Goal: Transaction & Acquisition: Obtain resource

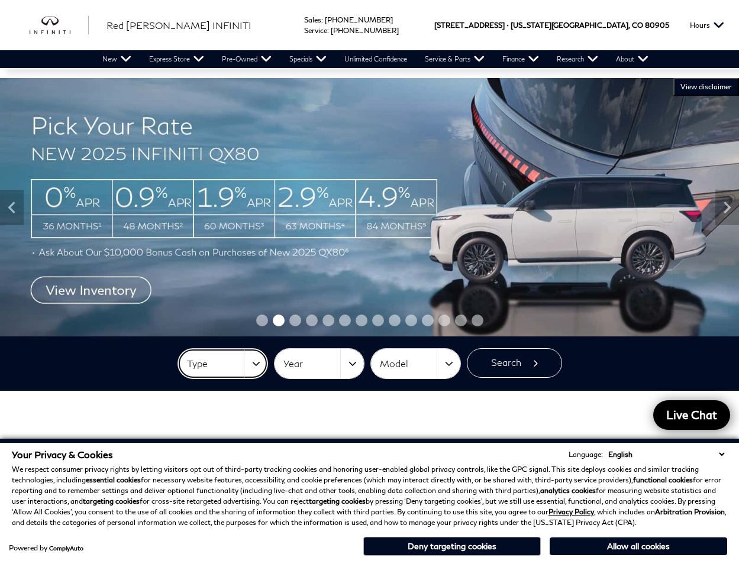
click at [249, 362] on button "Type" at bounding box center [222, 364] width 89 height 30
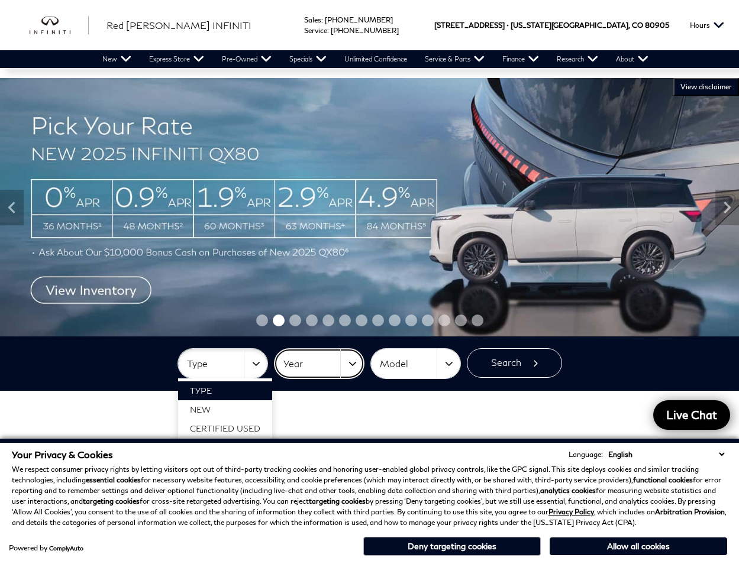
click at [362, 363] on button "Year" at bounding box center [318, 364] width 89 height 30
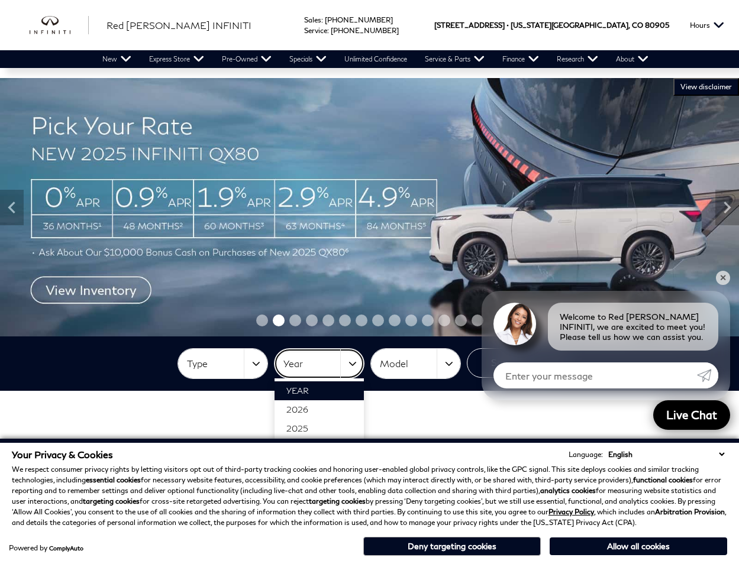
scroll to position [56, 0]
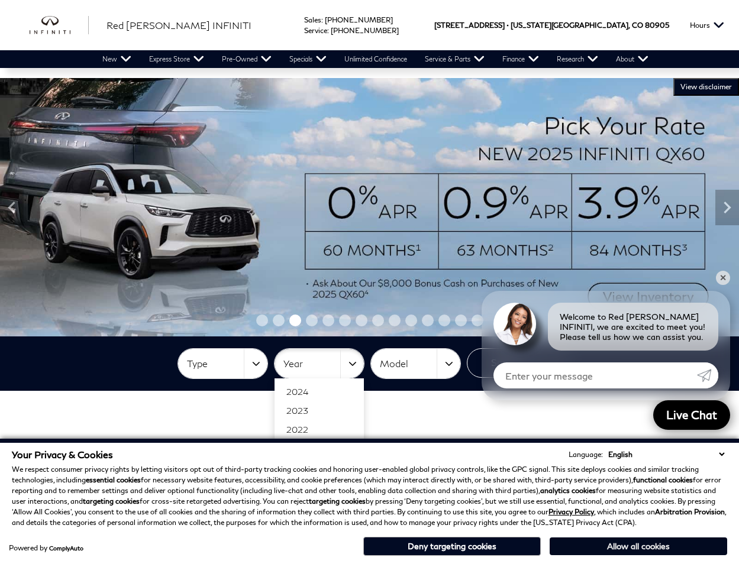
click at [602, 548] on button "Allow all cookies" at bounding box center [637, 547] width 177 height 18
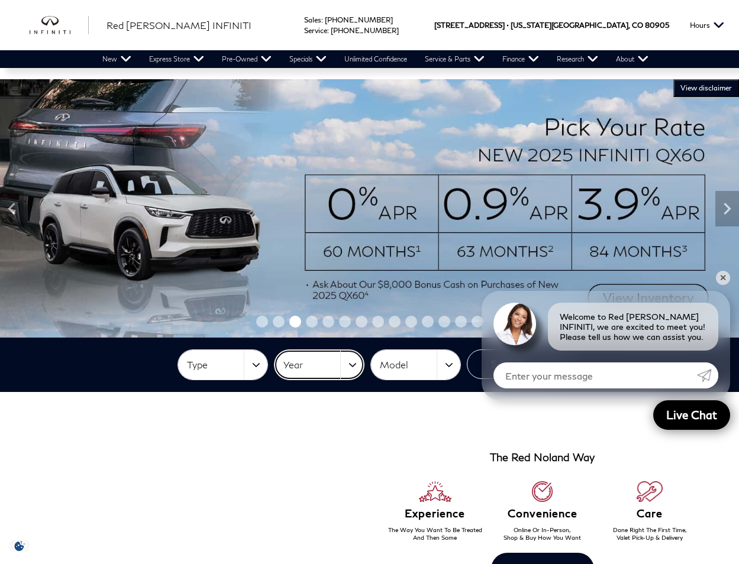
click at [348, 357] on button "Year" at bounding box center [318, 365] width 89 height 30
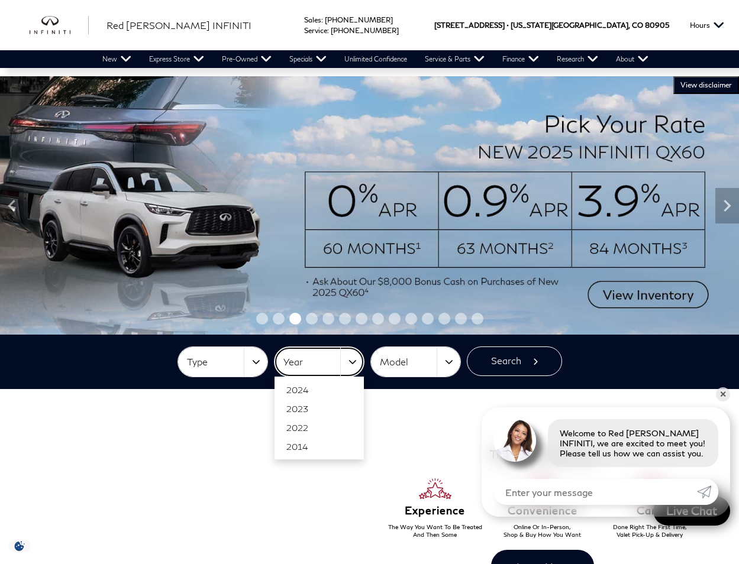
scroll to position [0, 0]
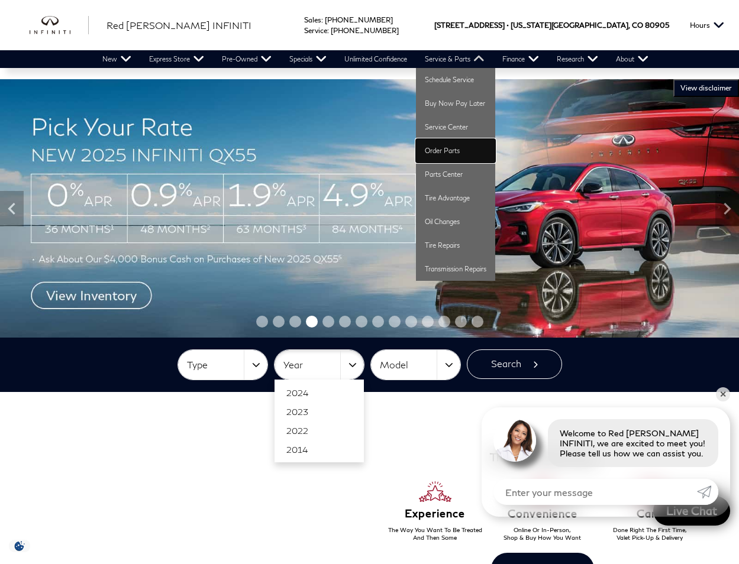
click at [462, 148] on link "Order Parts" at bounding box center [455, 151] width 79 height 24
